Goal: Information Seeking & Learning: Learn about a topic

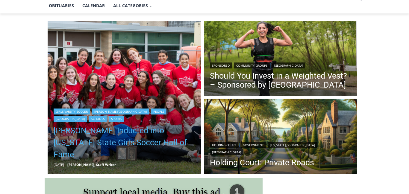
click at [129, 148] on link "[PERSON_NAME] Inducted into [US_STATE] State Girls Soccer Hall of Fame" at bounding box center [124, 143] width 141 height 36
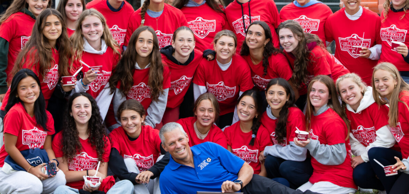
scroll to position [46, 64]
